Goal: Book appointment/travel/reservation

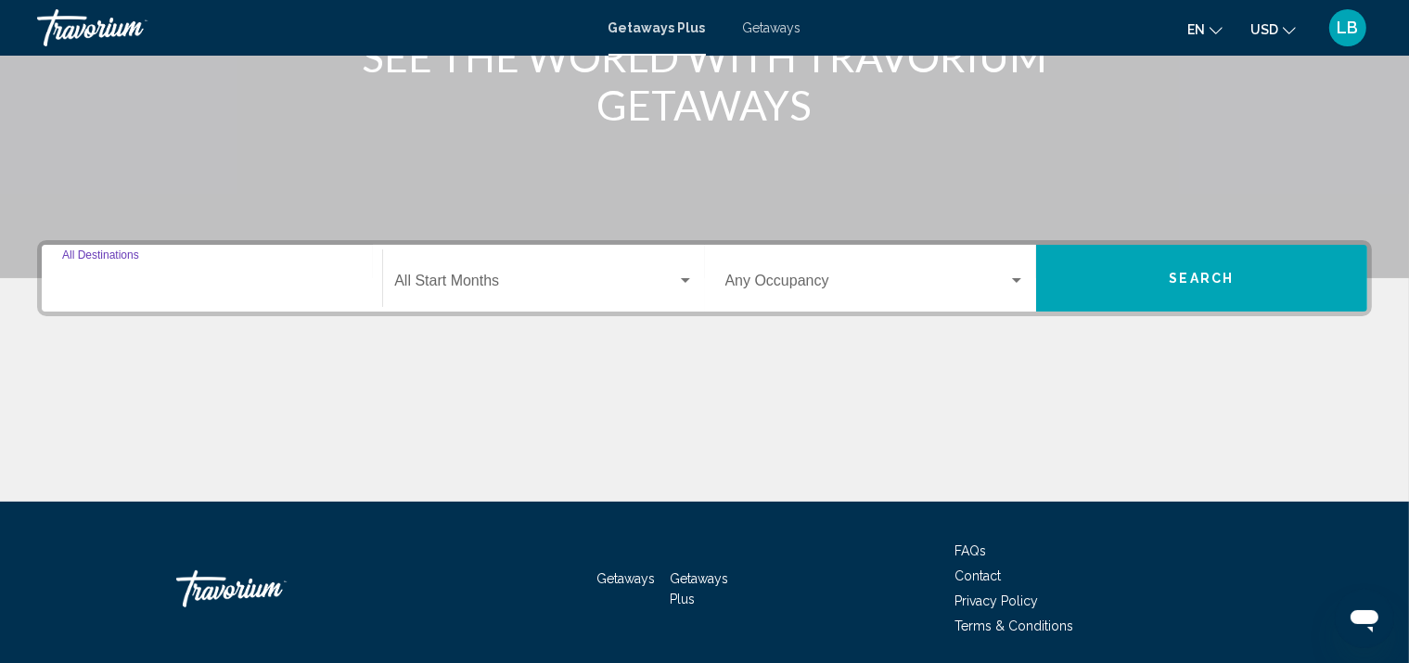
click at [208, 292] on input "Destination All Destinations" at bounding box center [212, 284] width 300 height 17
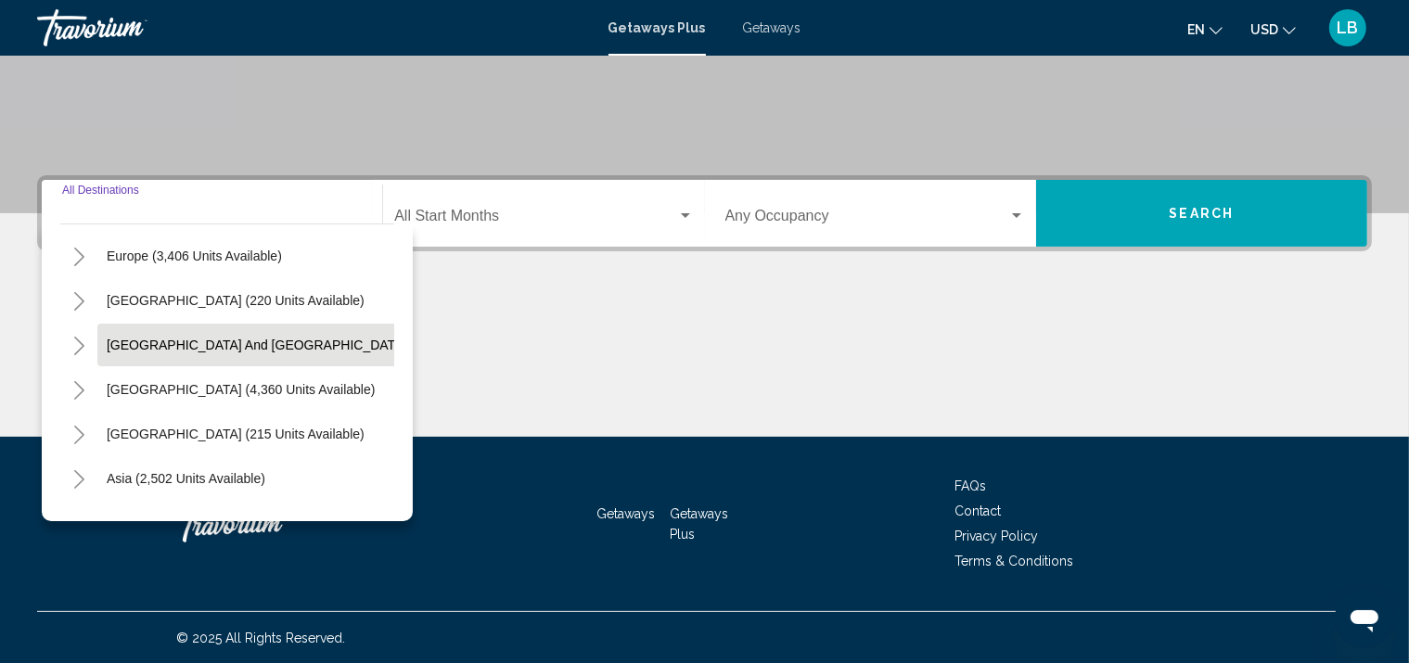
scroll to position [315, 0]
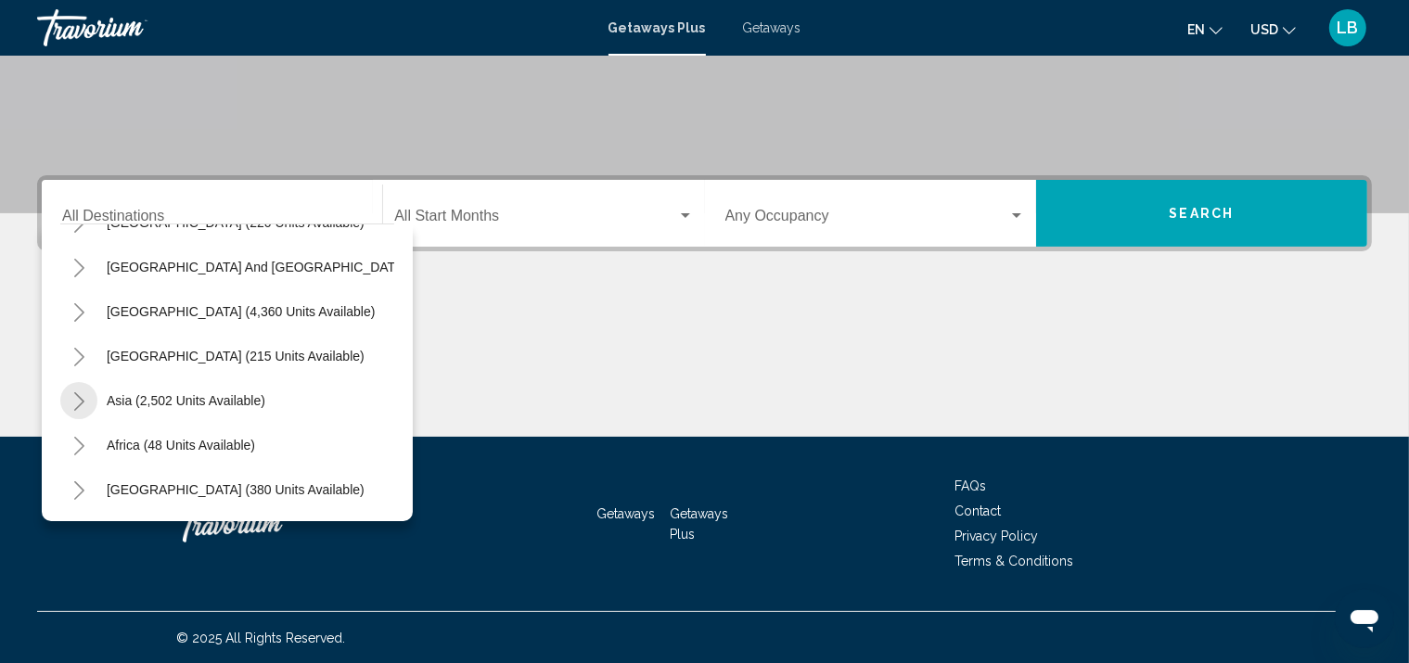
click at [79, 392] on icon "Toggle Asia (2,502 units available)" at bounding box center [79, 401] width 14 height 19
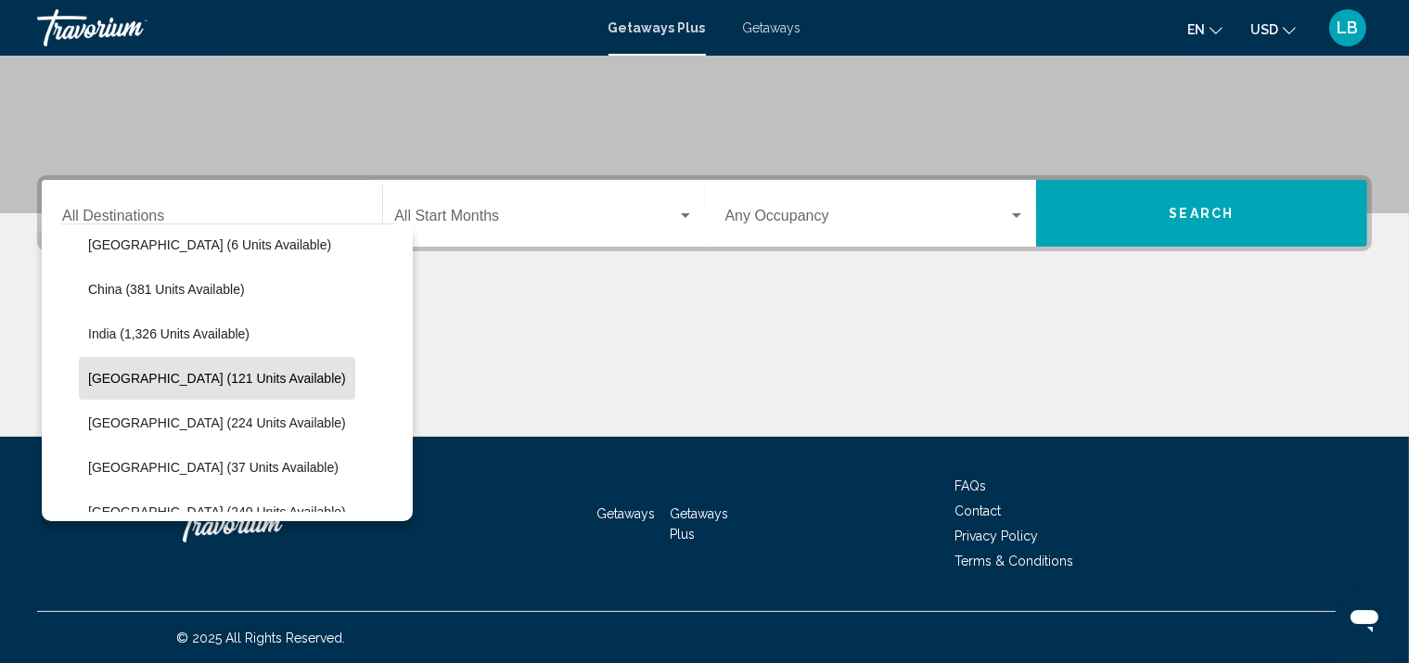
scroll to position [594, 0]
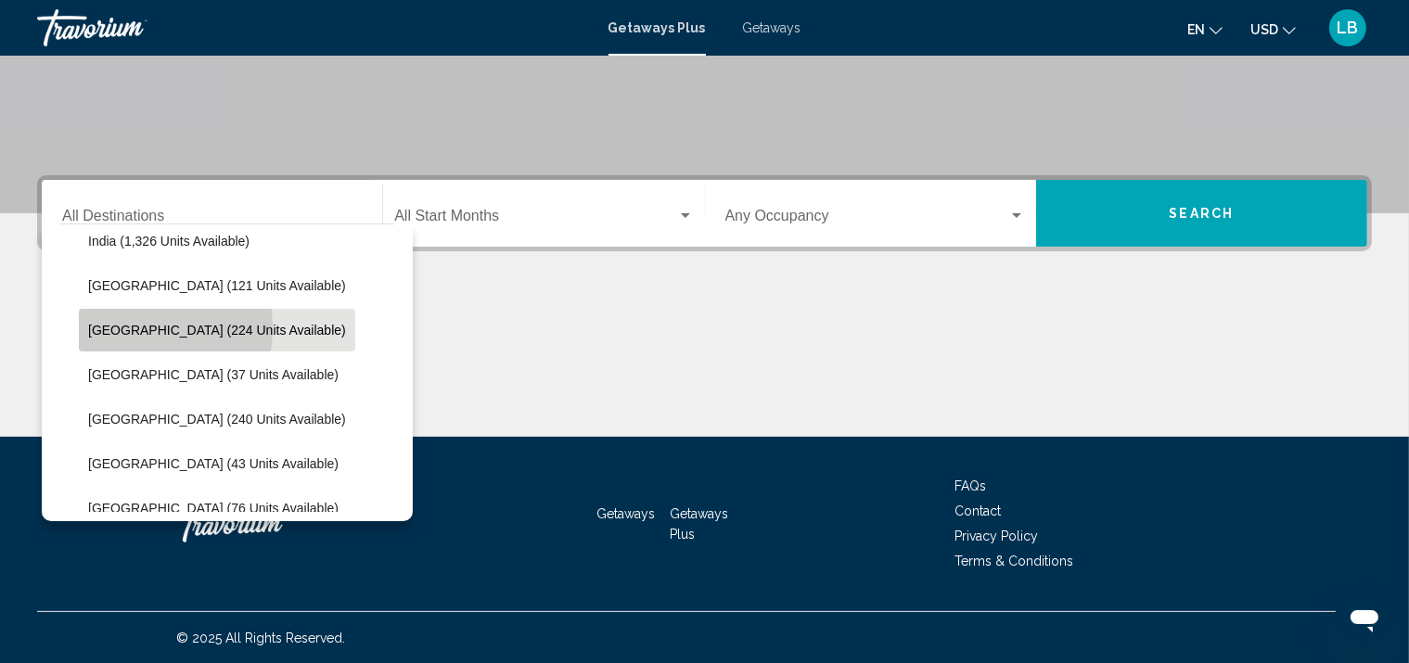
click at [110, 327] on span "[GEOGRAPHIC_DATA] (224 units available)" at bounding box center [217, 330] width 258 height 15
type input "**********"
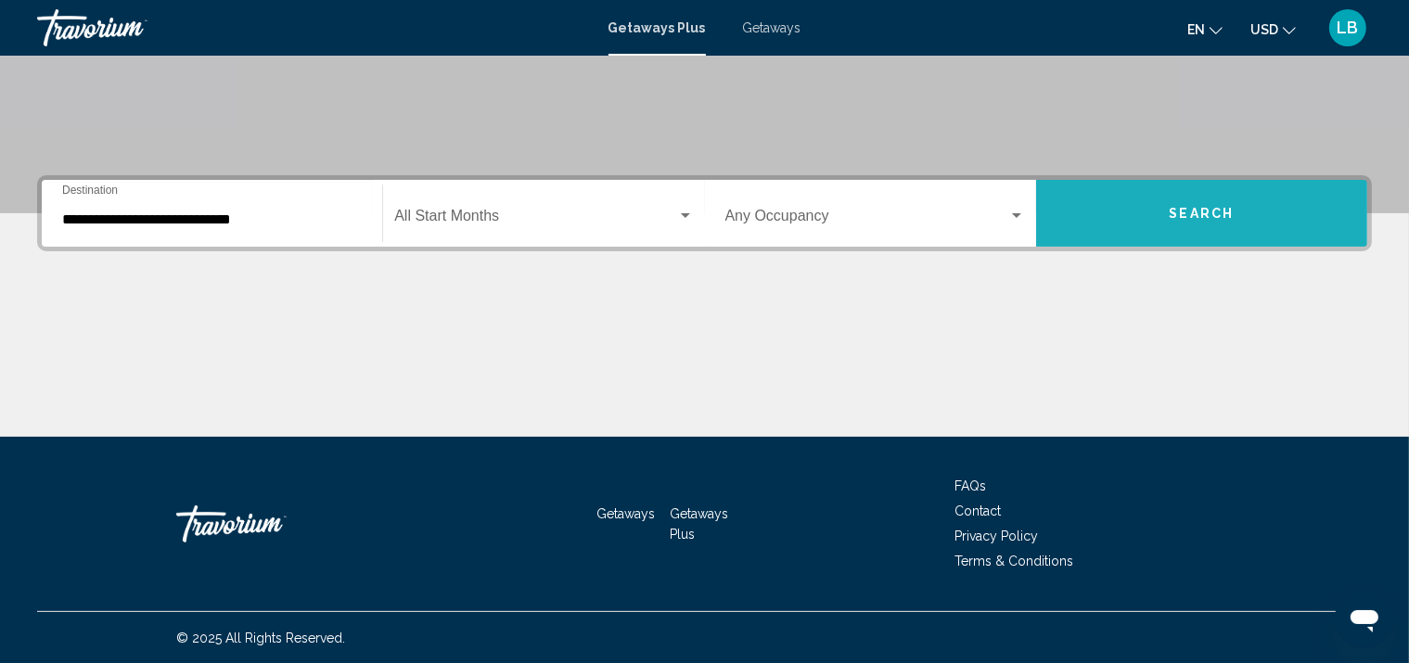
click at [1186, 232] on button "Search" at bounding box center [1201, 213] width 331 height 67
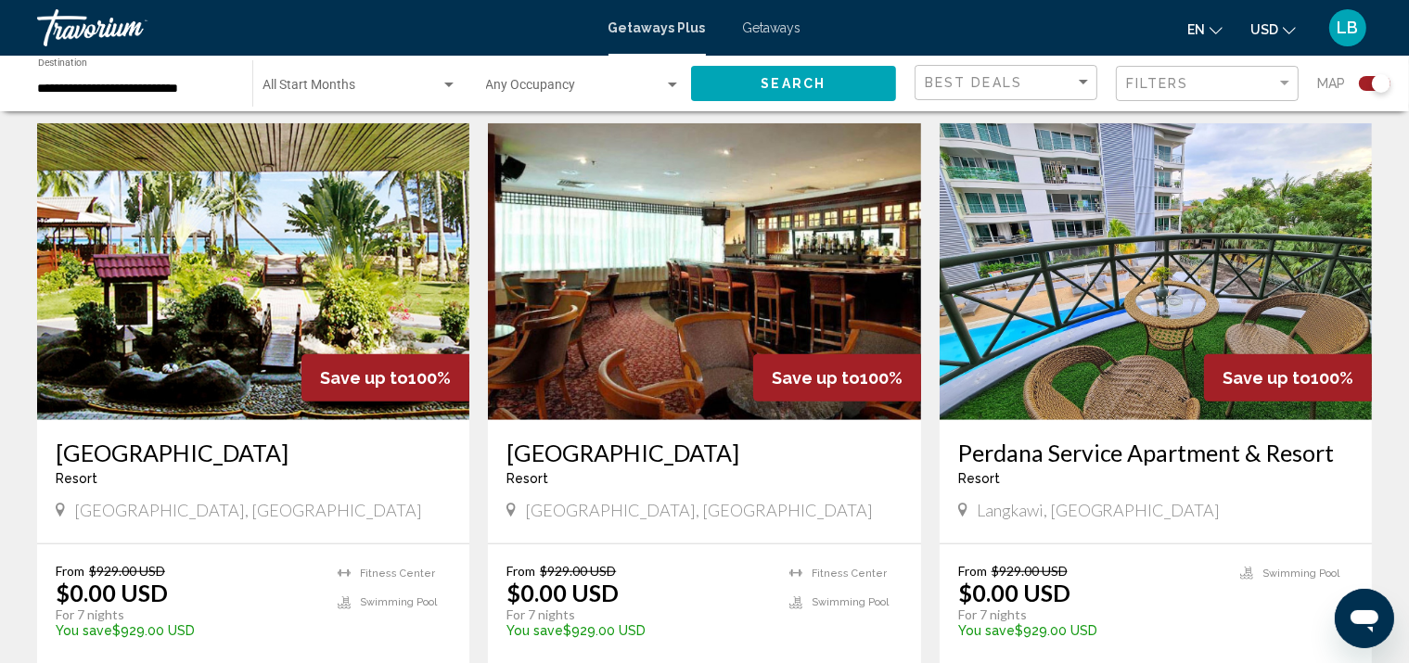
scroll to position [1392, 0]
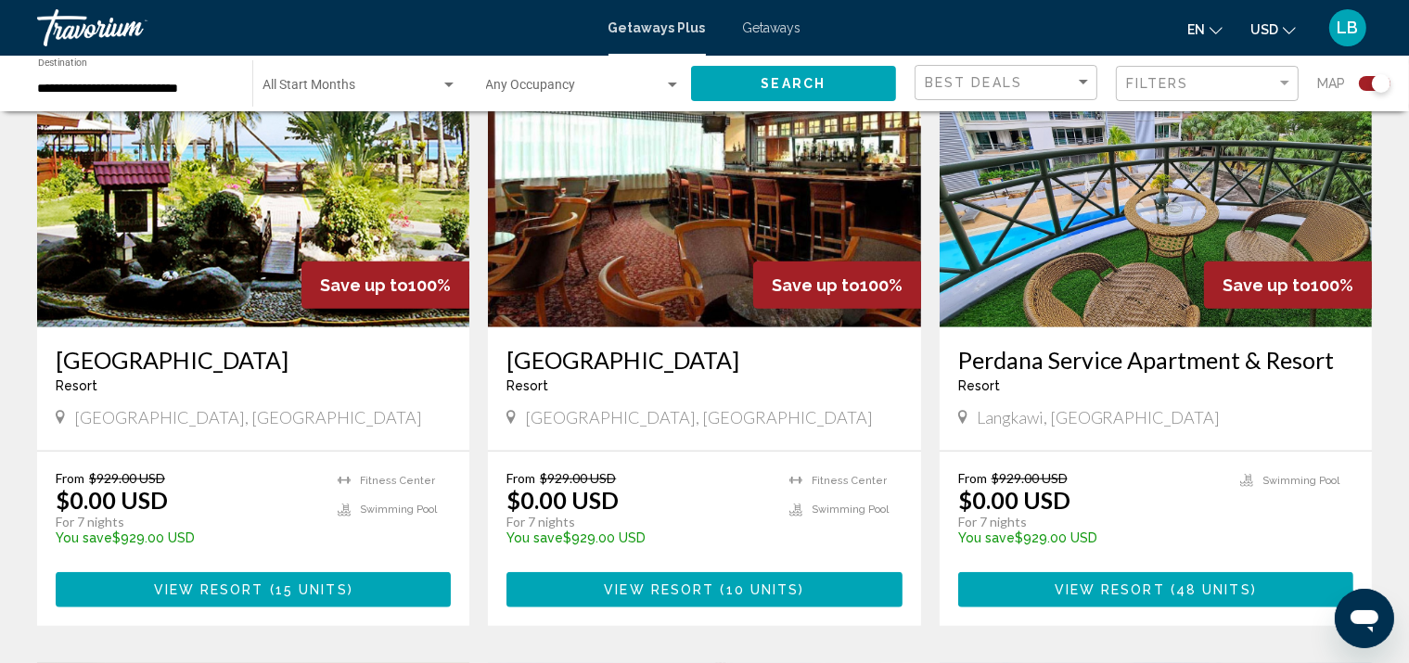
click at [1109, 263] on img "Main content" at bounding box center [1156, 179] width 432 height 297
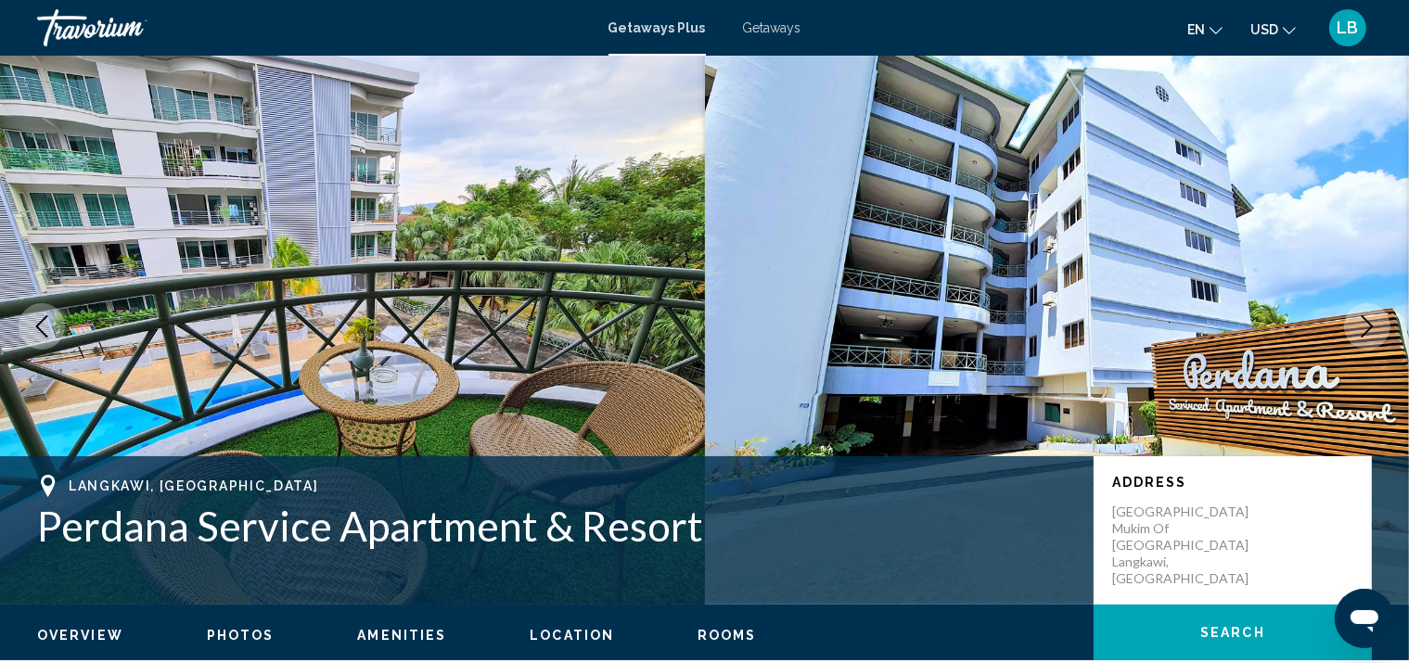
scroll to position [95, 0]
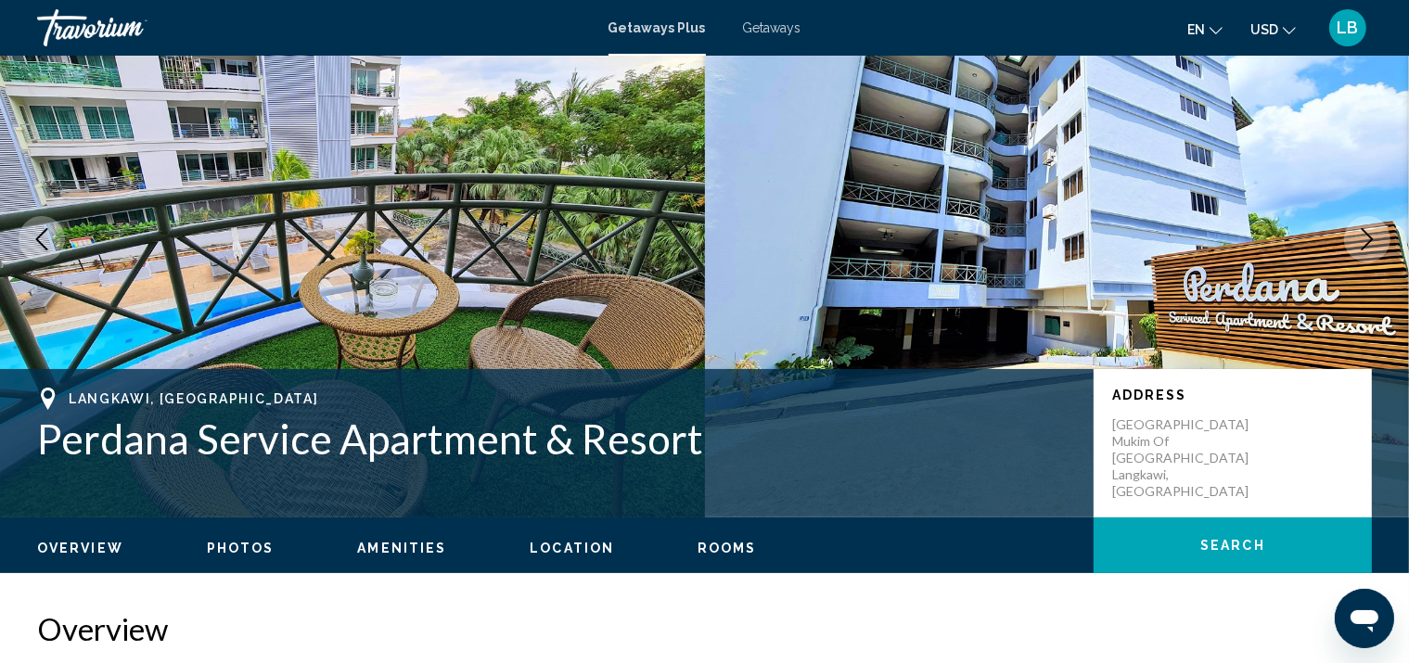
click at [1373, 239] on icon "Next image" at bounding box center [1368, 239] width 12 height 22
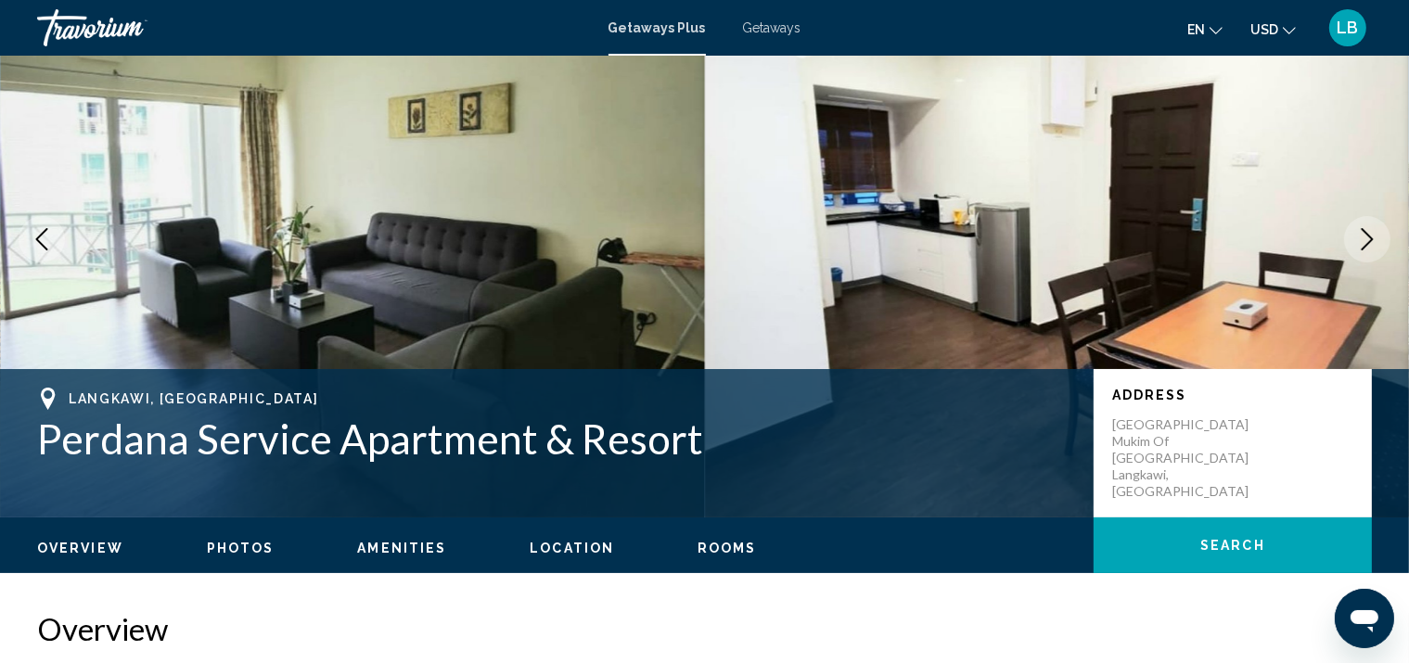
click at [1373, 239] on icon "Next image" at bounding box center [1368, 239] width 12 height 22
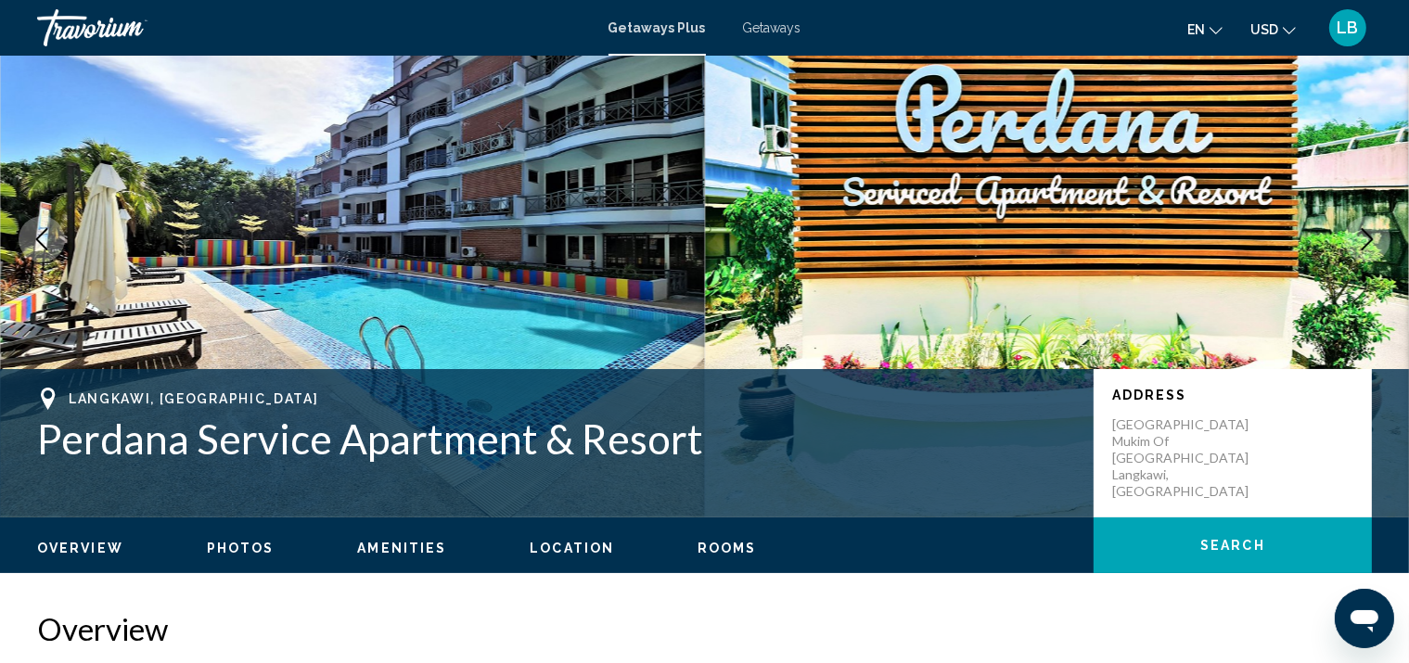
click at [1373, 239] on icon "Next image" at bounding box center [1368, 239] width 12 height 22
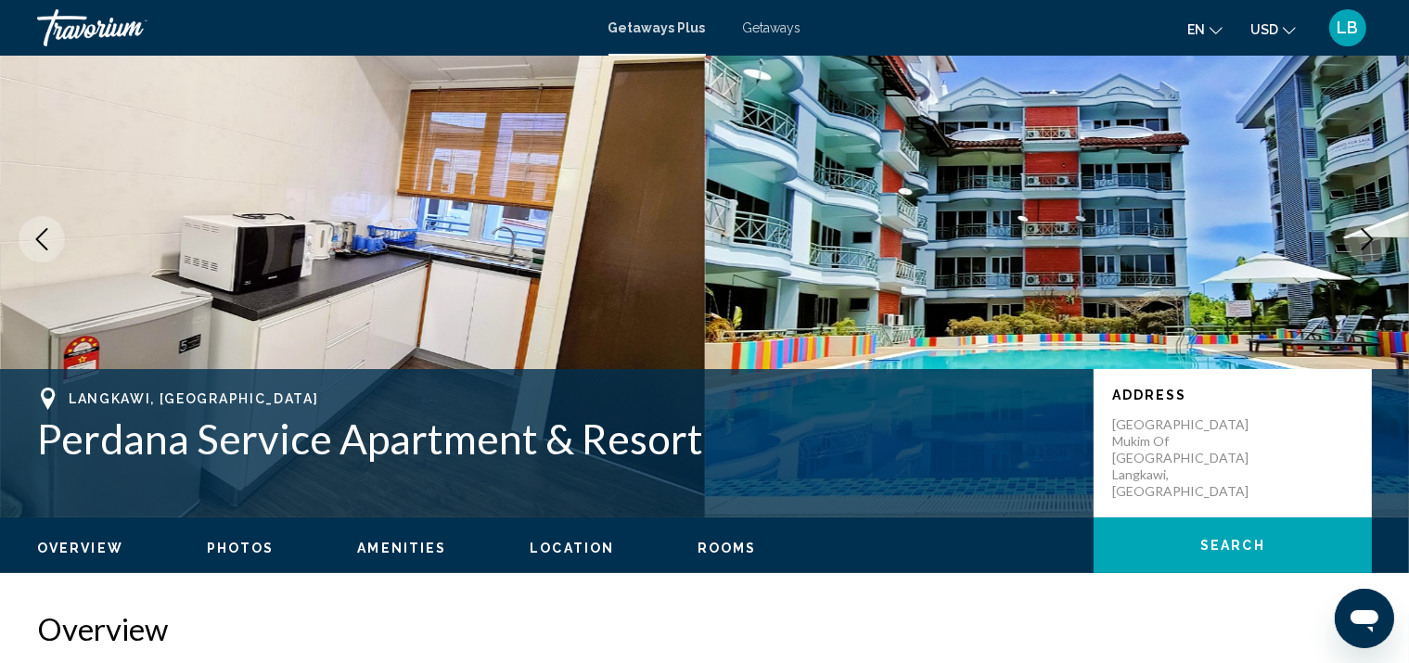
click at [1373, 239] on icon "Next image" at bounding box center [1368, 239] width 12 height 22
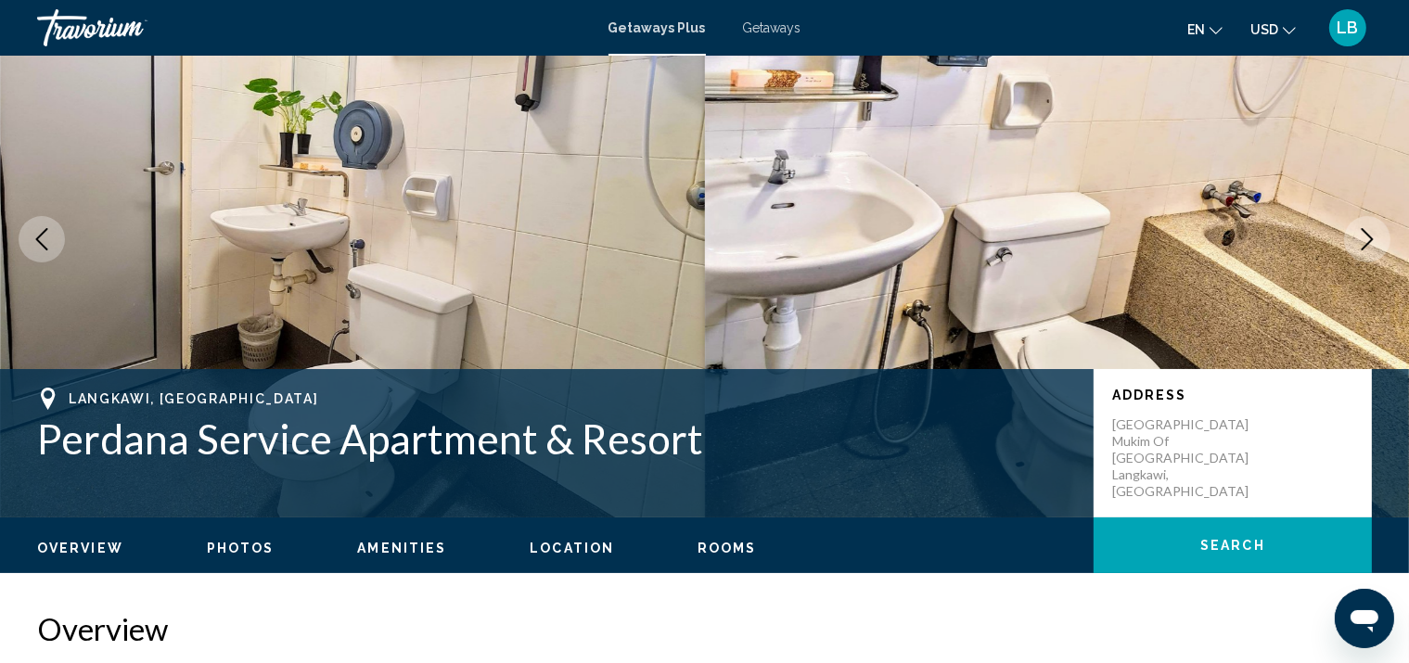
click at [1373, 239] on icon "Next image" at bounding box center [1368, 239] width 12 height 22
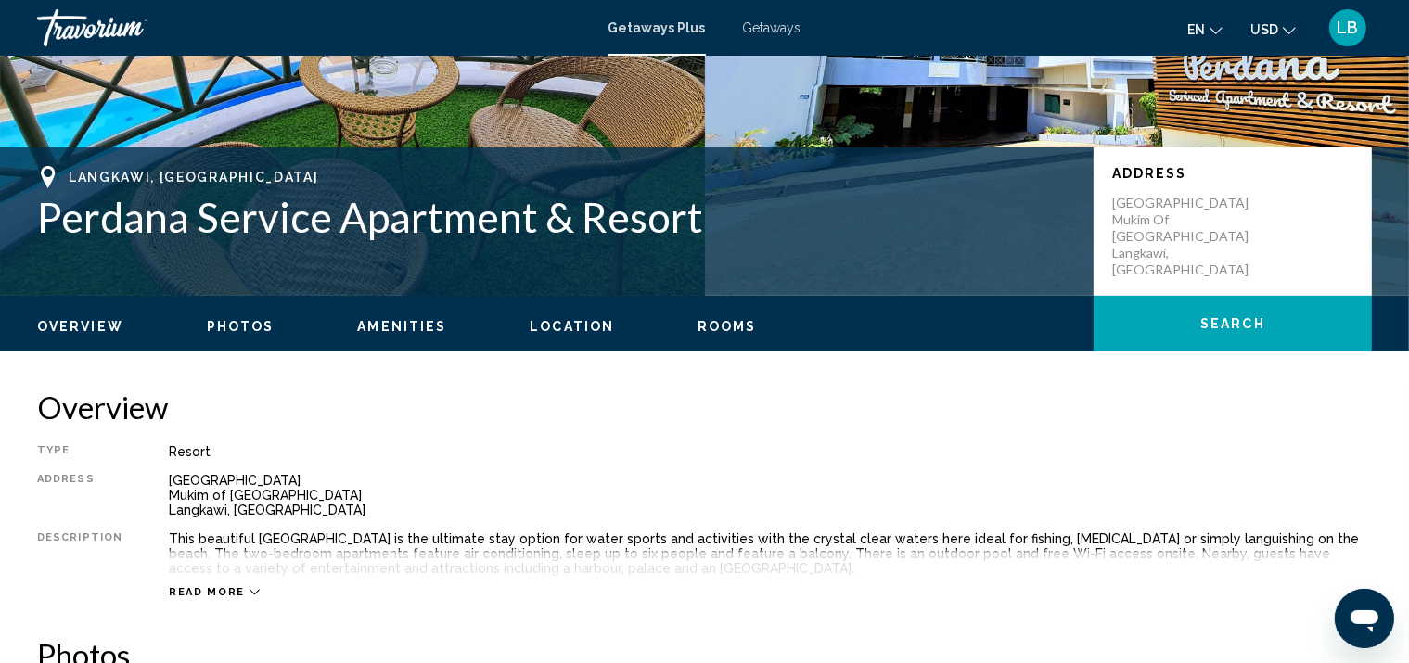
scroll to position [466, 0]
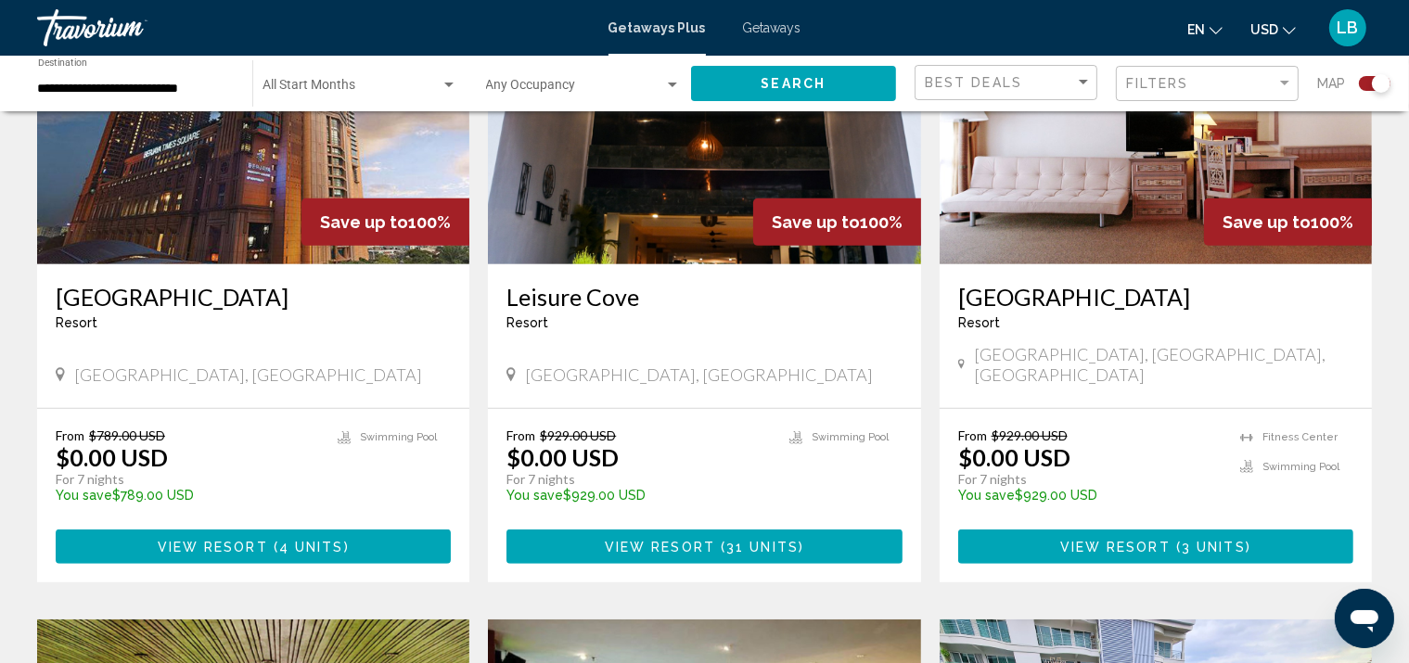
scroll to position [835, 0]
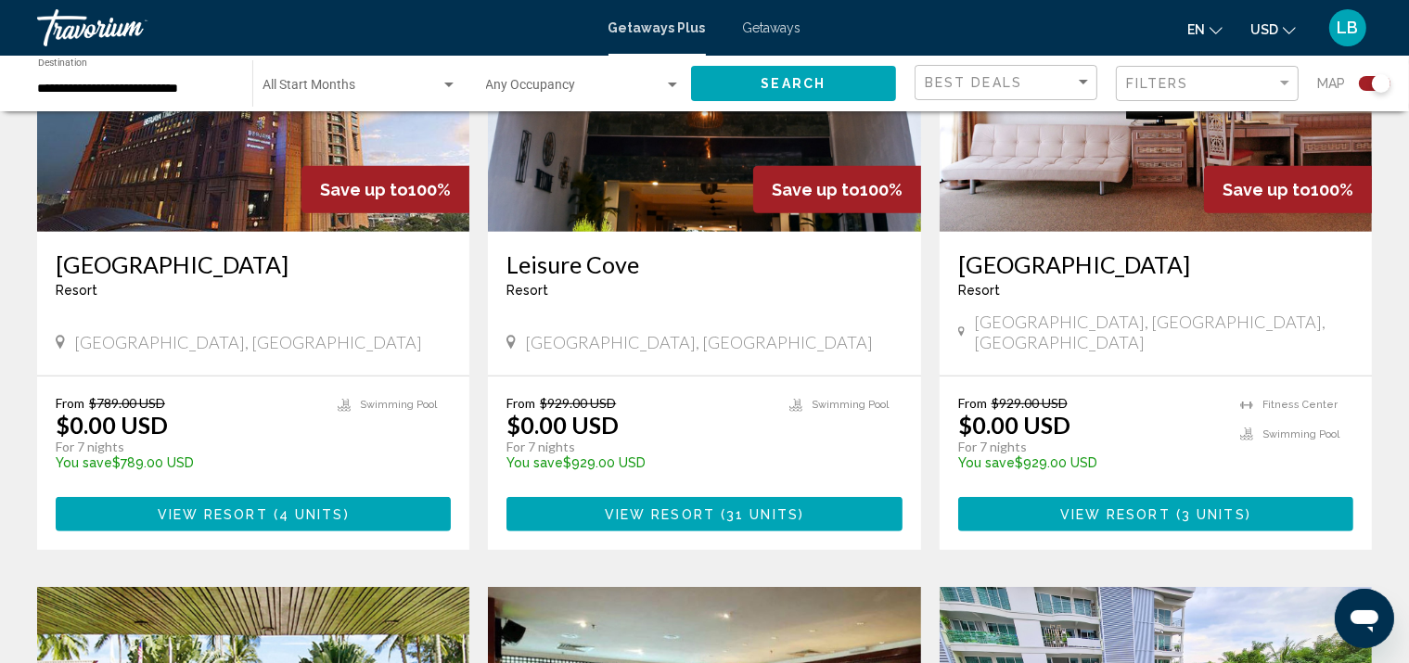
click at [108, 97] on div "**********" at bounding box center [136, 83] width 196 height 51
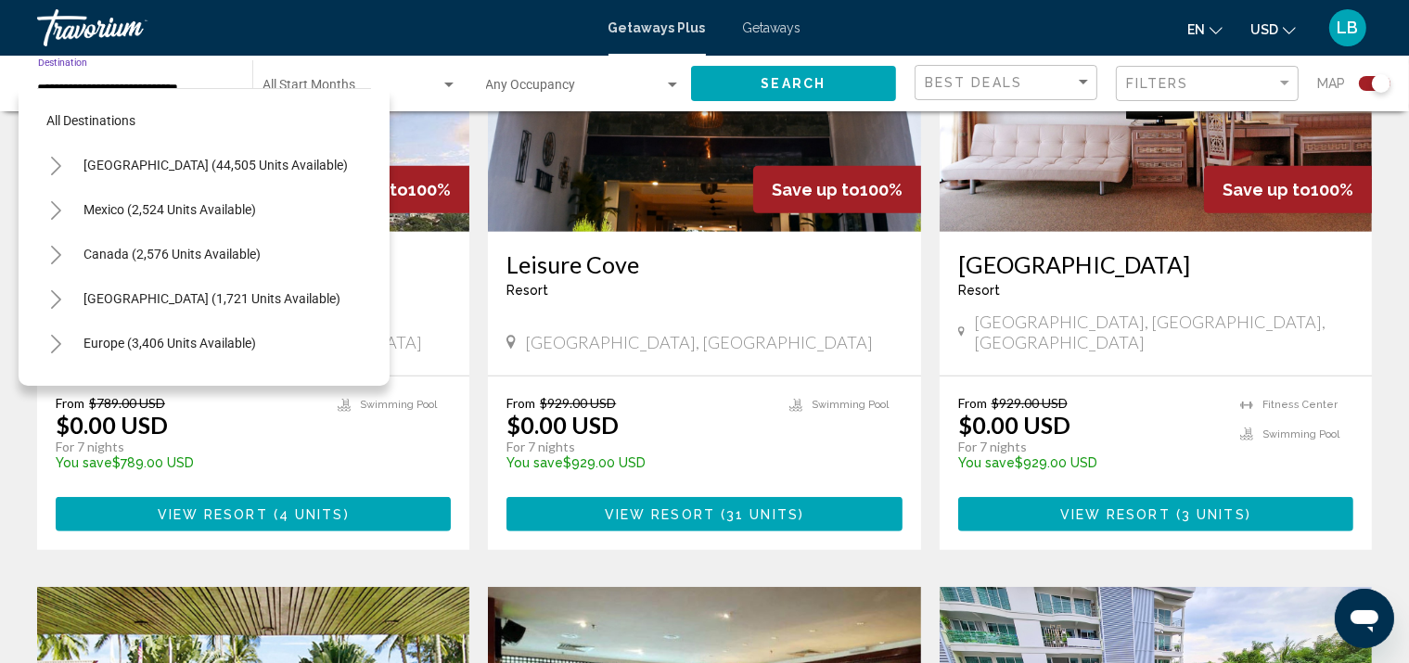
scroll to position [563, 0]
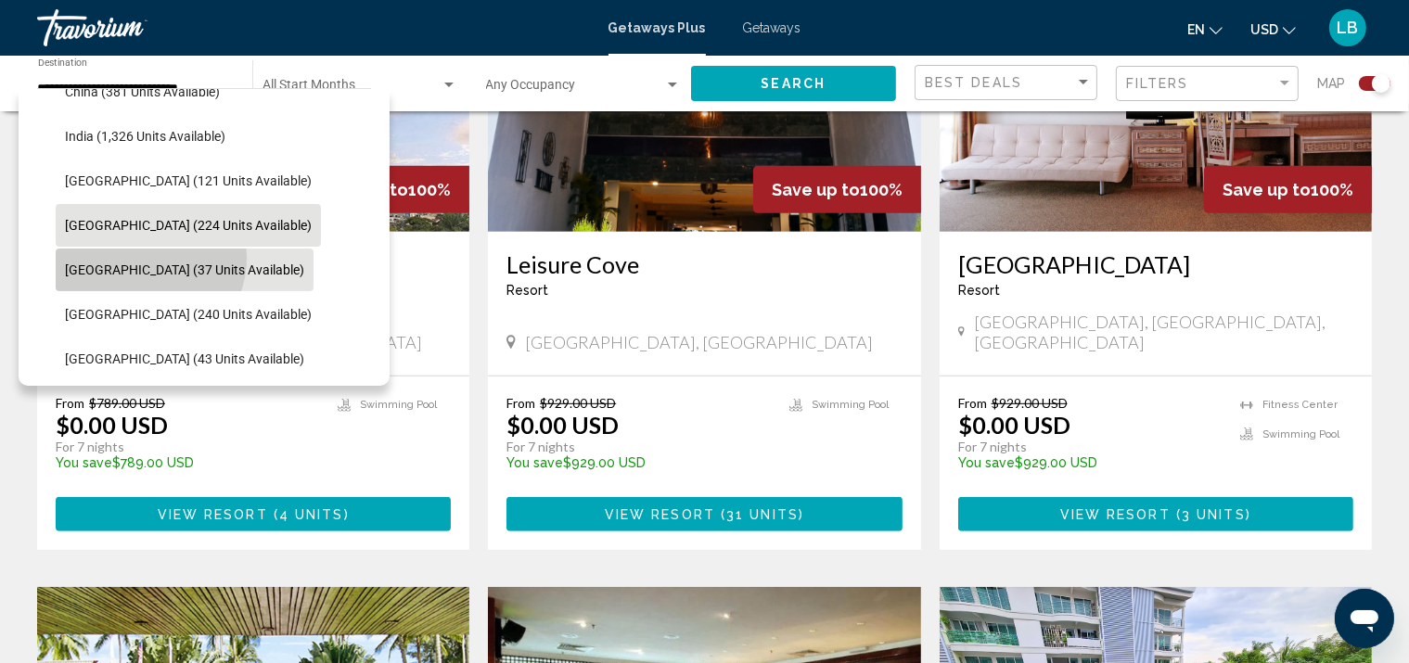
click at [148, 258] on button "[GEOGRAPHIC_DATA] (37 units available)" at bounding box center [185, 270] width 258 height 43
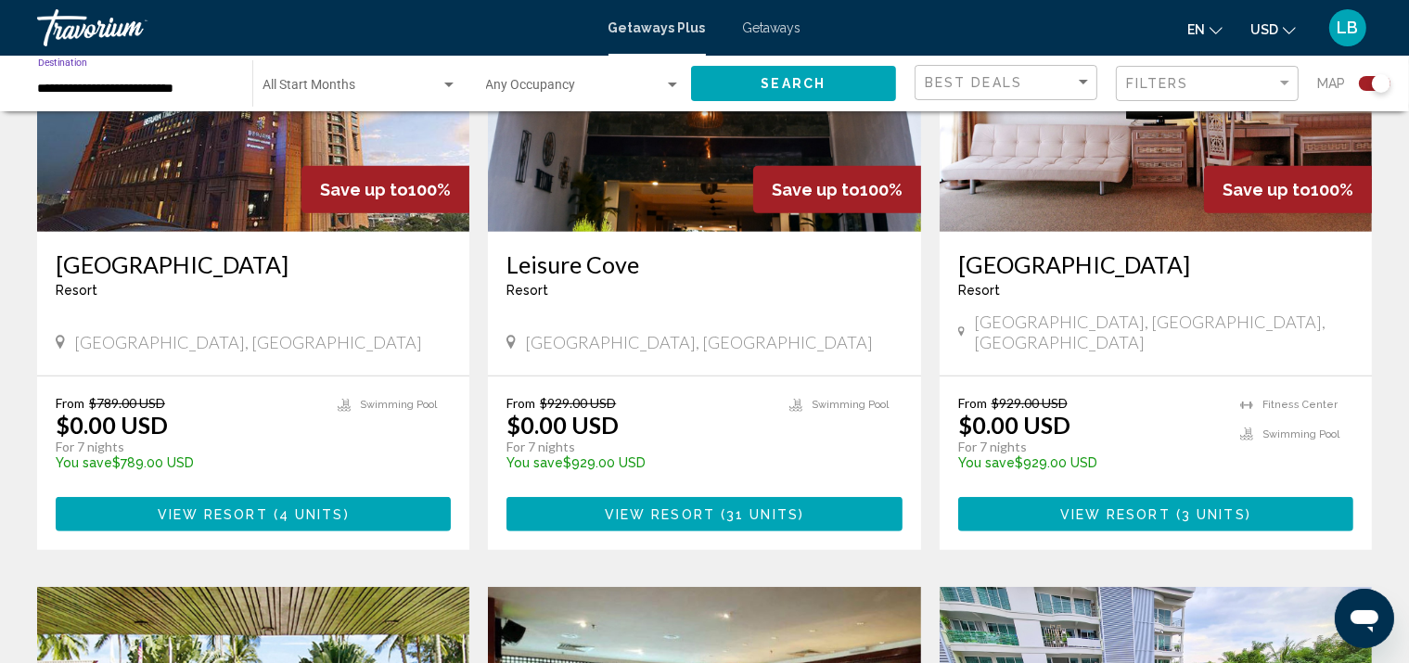
click at [113, 93] on input "**********" at bounding box center [136, 89] width 196 height 15
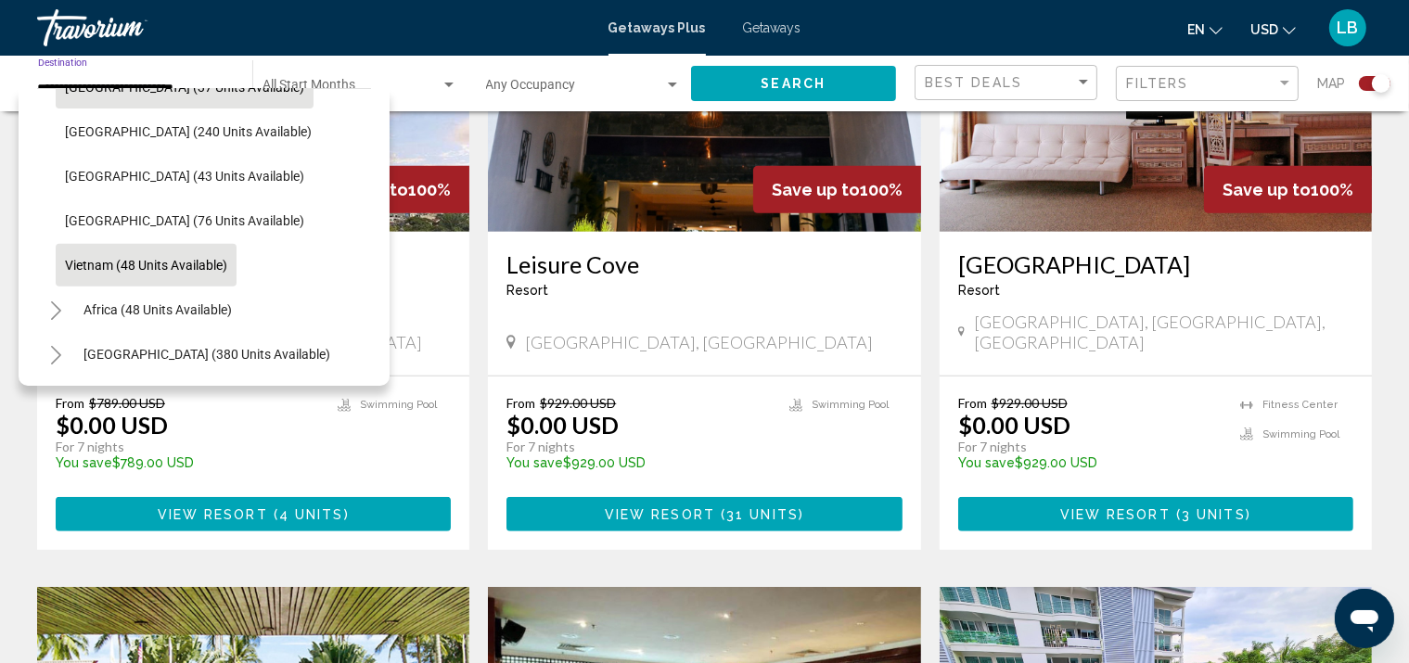
scroll to position [761, 0]
click at [57, 336] on button "Toggle Middle East (380 units available)" at bounding box center [55, 354] width 37 height 37
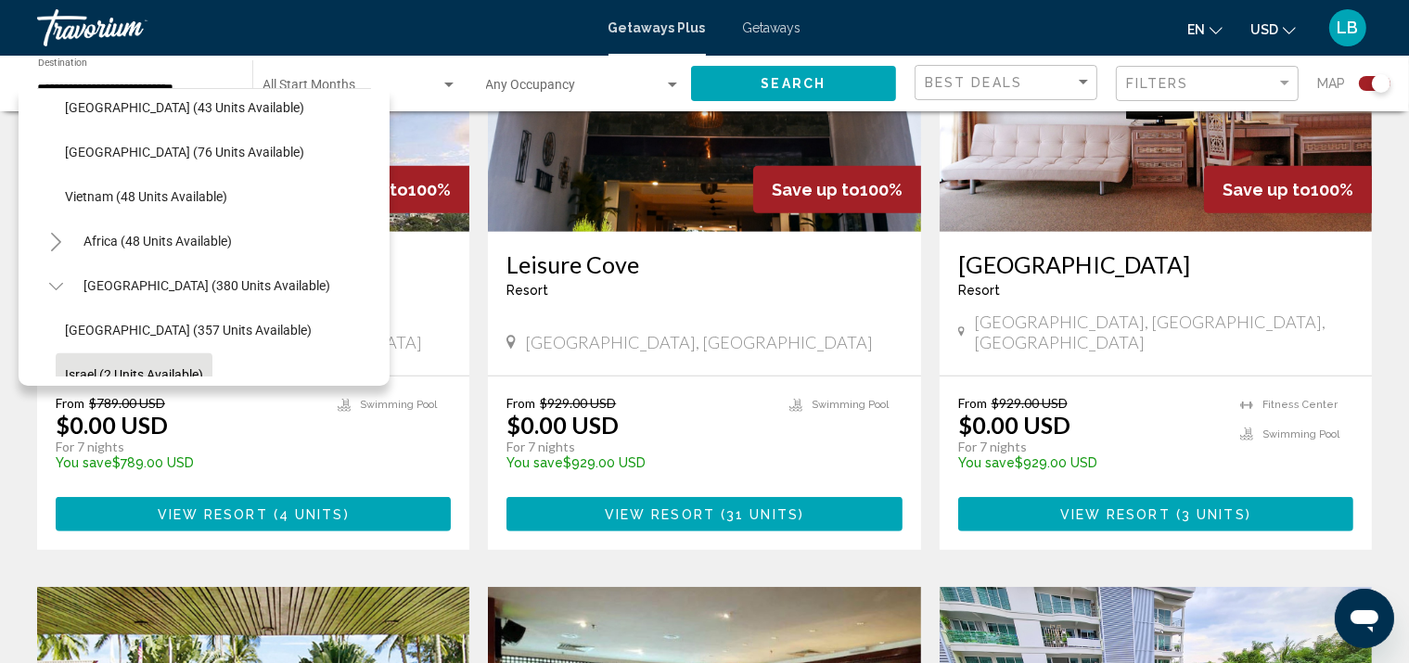
scroll to position [894, 0]
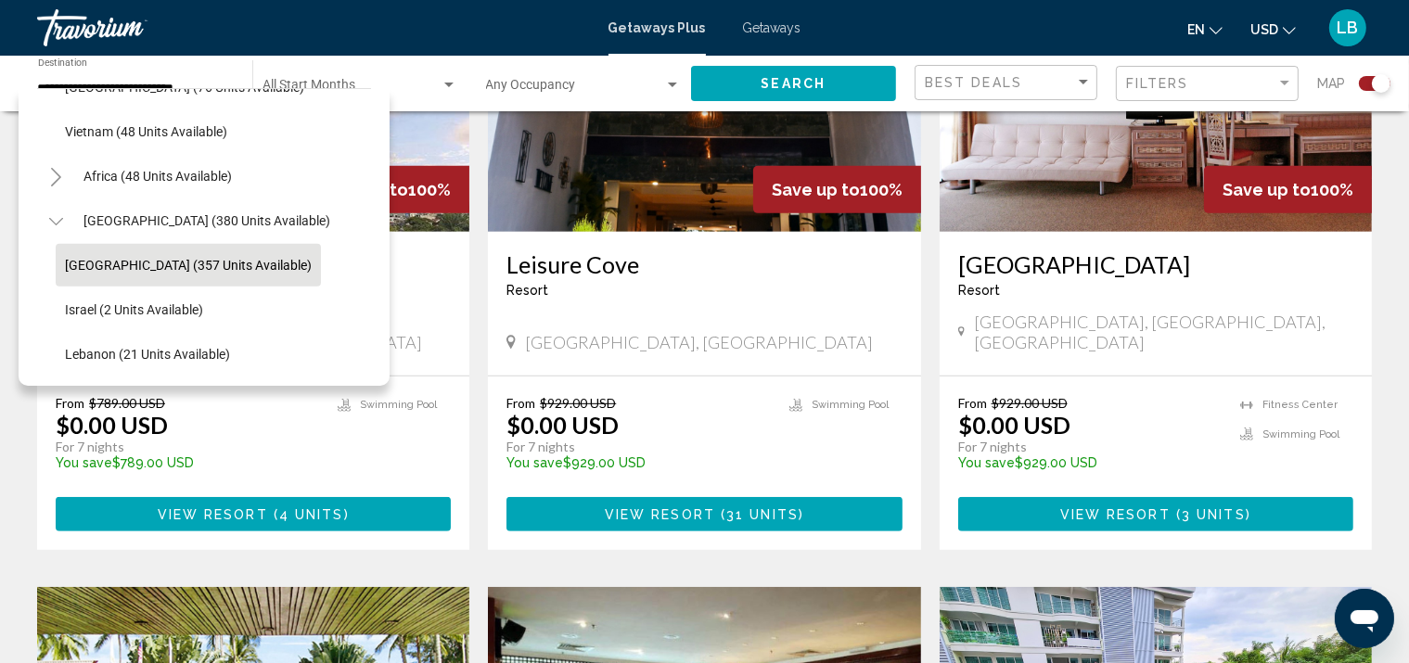
click at [98, 258] on span "[GEOGRAPHIC_DATA] (357 units available)" at bounding box center [188, 265] width 247 height 15
type input "**********"
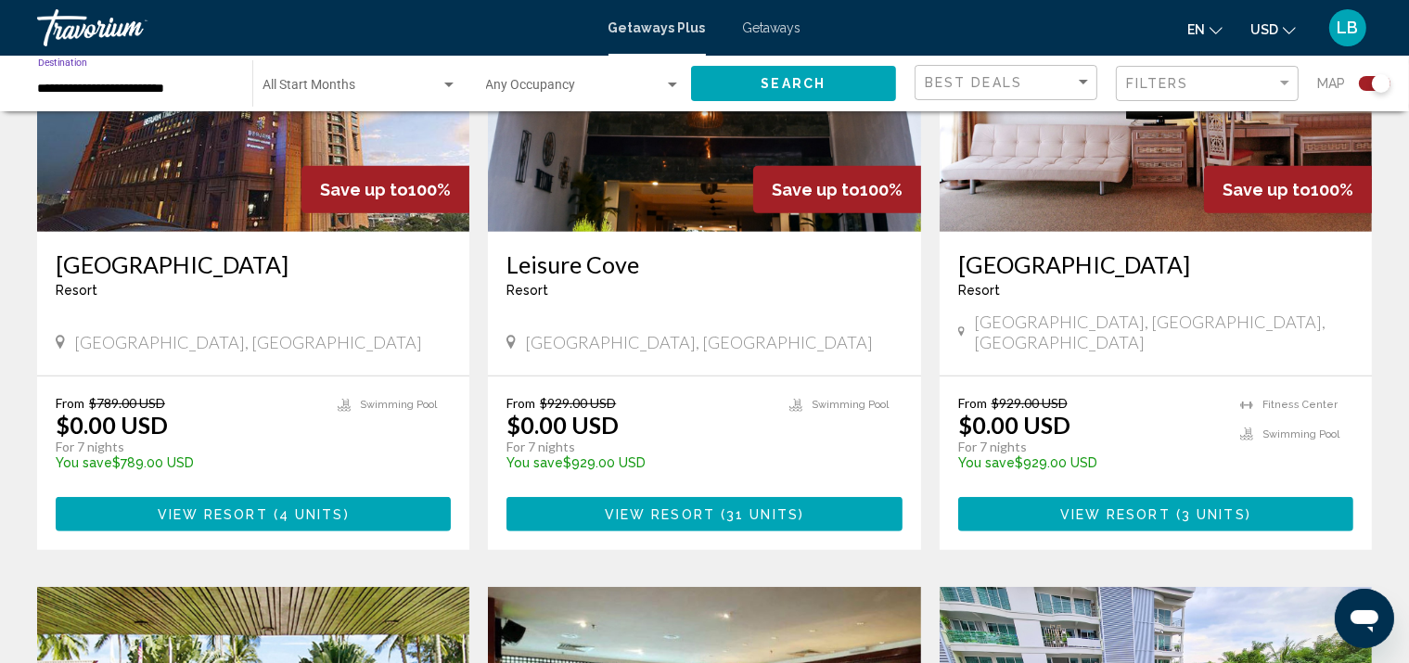
click at [782, 88] on span "Search" at bounding box center [793, 84] width 65 height 15
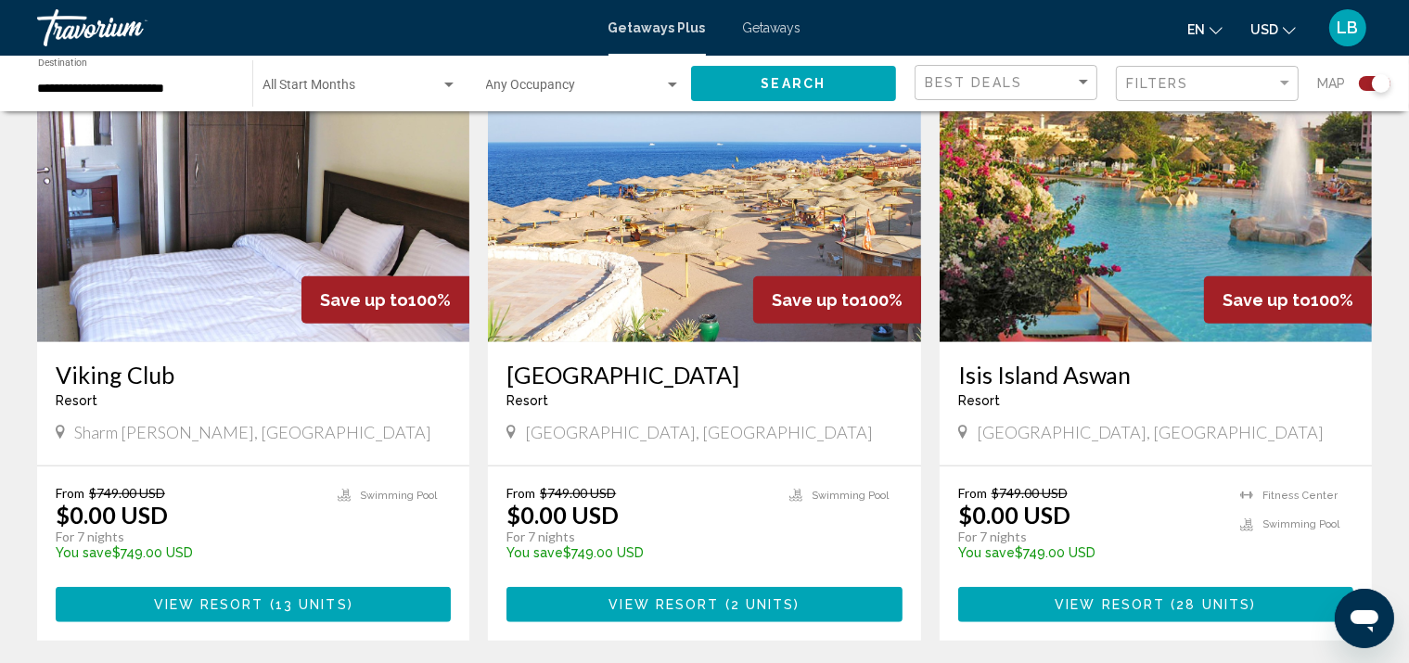
scroll to position [1400, 0]
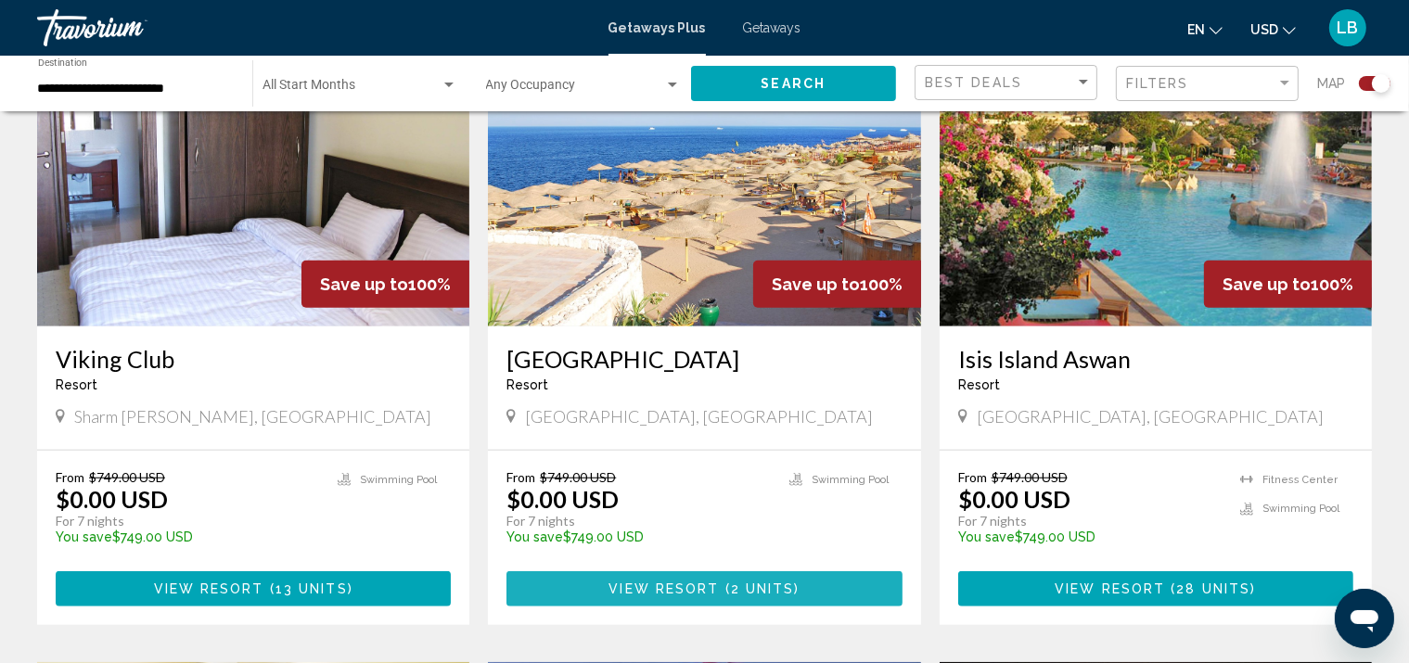
click at [674, 583] on span "View Resort" at bounding box center [664, 590] width 110 height 15
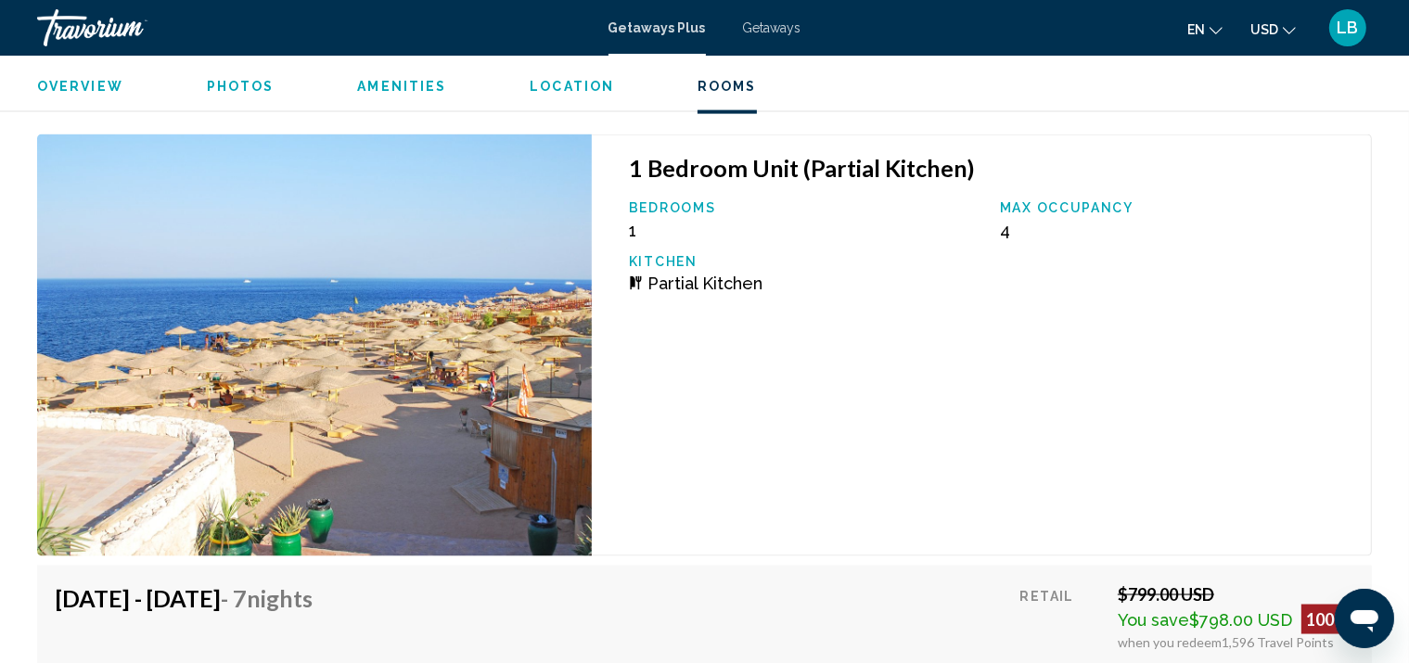
scroll to position [2637, 0]
